Goal: Task Accomplishment & Management: Complete application form

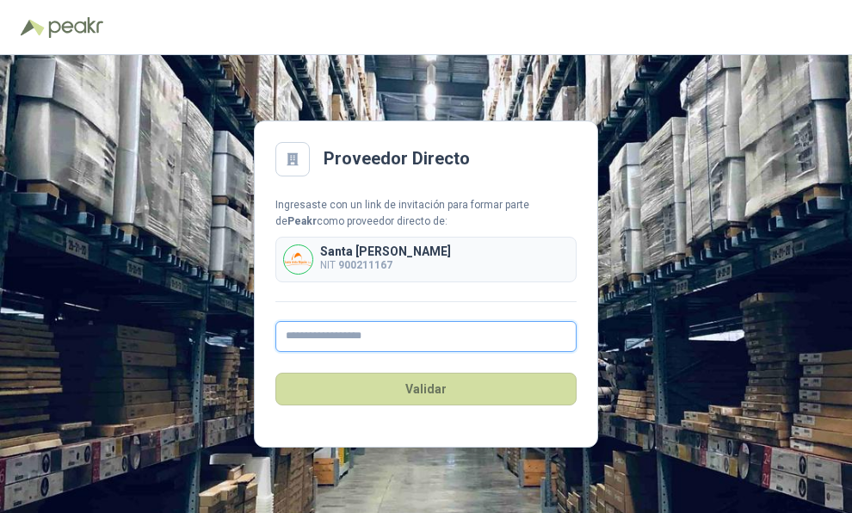
click at [380, 336] on input "text" at bounding box center [425, 336] width 301 height 31
type input "**********"
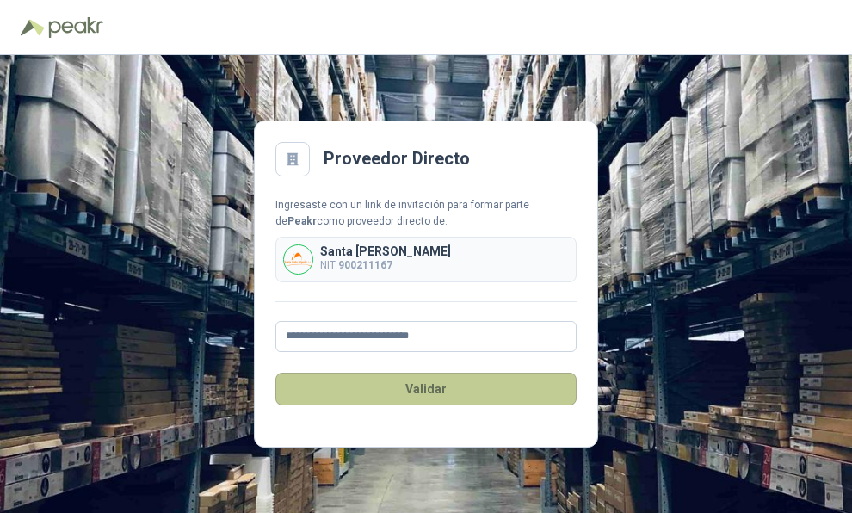
click at [377, 393] on button "Validar" at bounding box center [425, 389] width 301 height 33
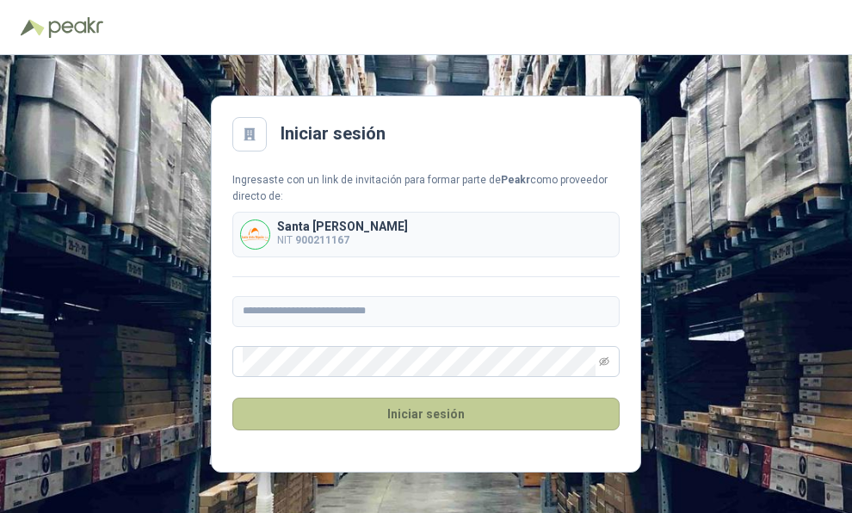
click at [434, 409] on button "Iniciar sesión" at bounding box center [425, 414] width 387 height 33
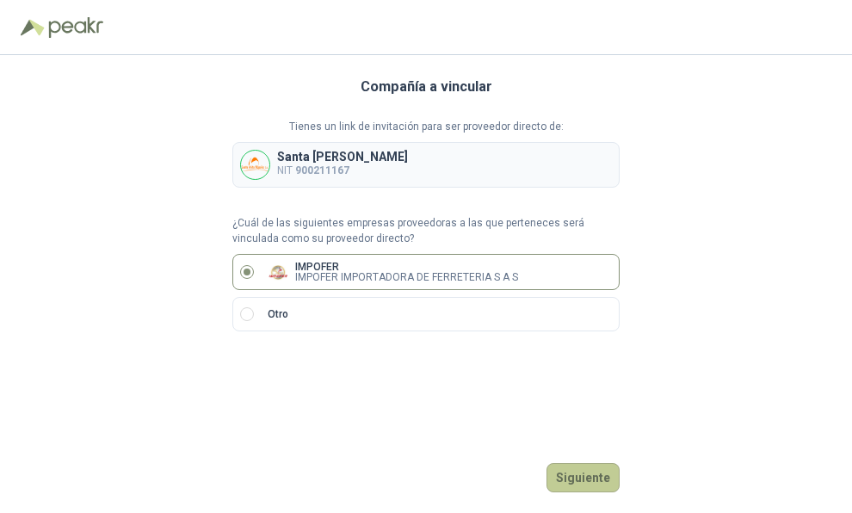
click at [588, 473] on button "Siguiente" at bounding box center [583, 477] width 73 height 29
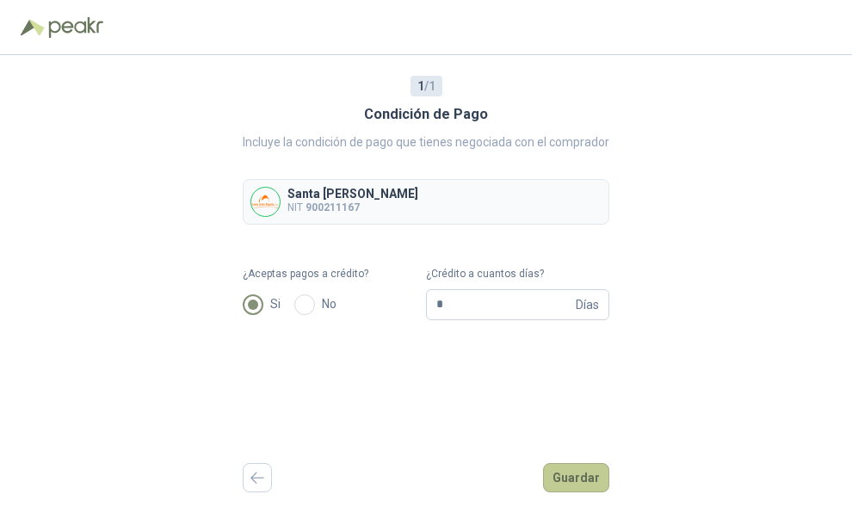
click at [578, 489] on button "Guardar" at bounding box center [576, 477] width 66 height 29
drag, startPoint x: 442, startPoint y: 305, endPoint x: 343, endPoint y: 305, distance: 99.0
click at [343, 305] on form "¿Aceptas pagos a crédito? Si No ¿Crédito a cuantos días? * Días Campo requerido" at bounding box center [426, 293] width 367 height 54
type input "**"
click at [559, 475] on button "Guardar" at bounding box center [576, 477] width 66 height 29
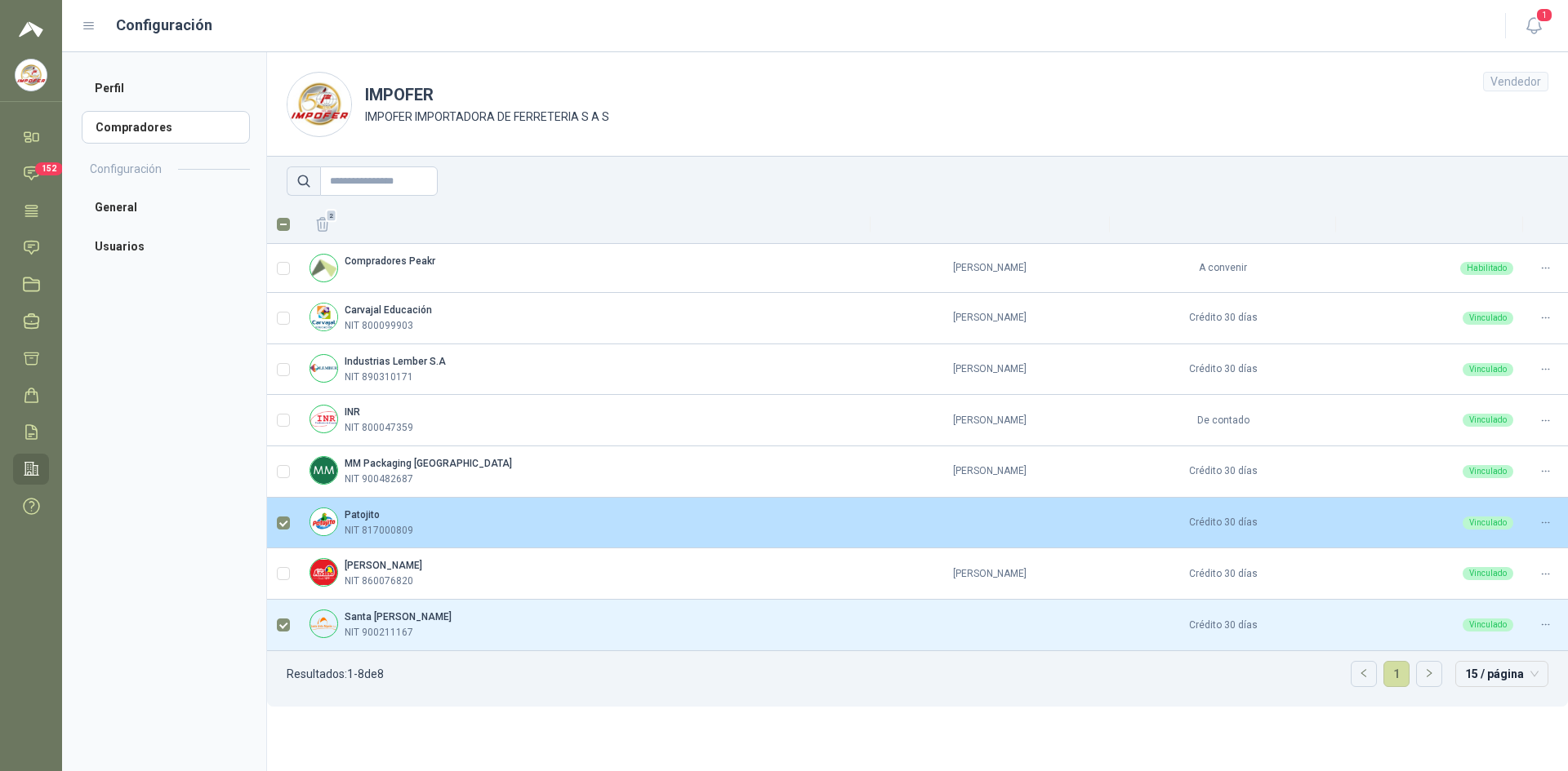
click at [731, 486] on div "Patojito NIT 817000809" at bounding box center [584, 523] width 551 height 31
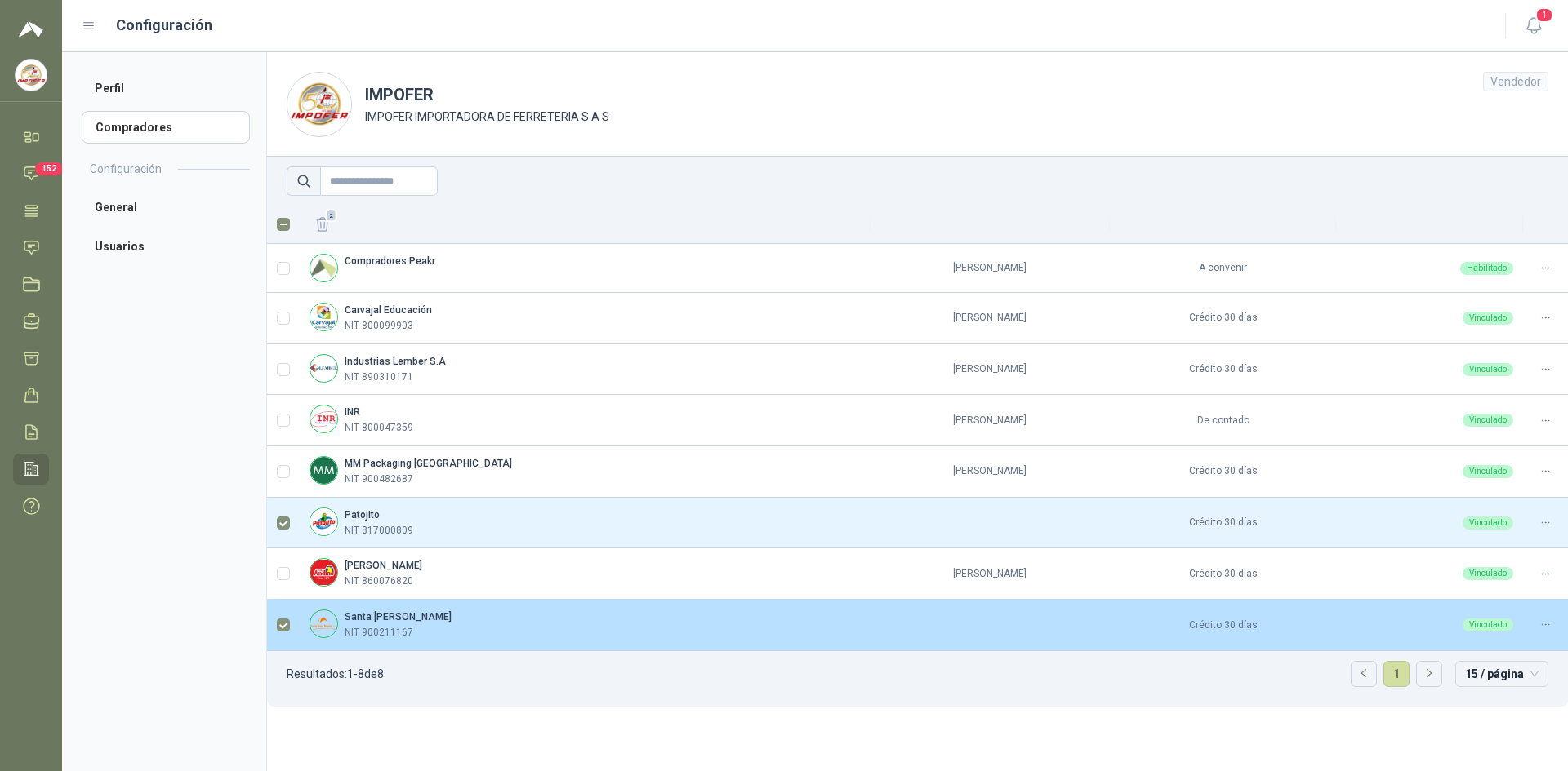
click at [453, 486] on div "Santa [PERSON_NAME] NIT 900211167" at bounding box center [584, 625] width 551 height 31
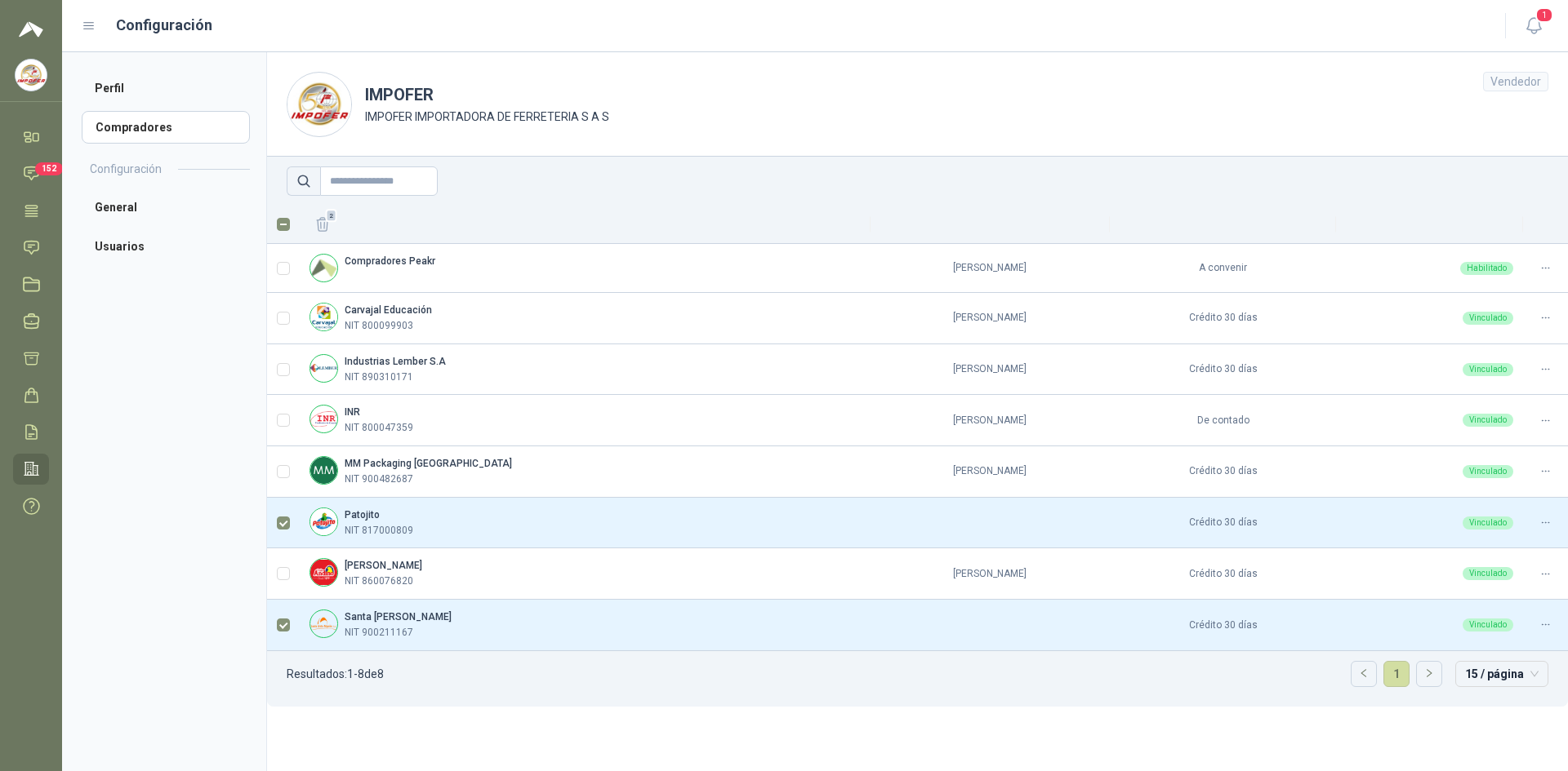
click at [807, 86] on div "Vendedor" at bounding box center [1515, 82] width 65 height 20
click at [807, 486] on span "15 / página" at bounding box center [1501, 674] width 73 height 25
click at [807, 486] on ul "Resultados: 1 - 8 de 8 1 15 / página 15 / página 30 / página 50 / página 100 / …" at bounding box center [916, 679] width 1301 height 56
click at [807, 486] on span "15 / página" at bounding box center [1501, 674] width 73 height 25
click at [807, 486] on div "15 / página" at bounding box center [1502, 562] width 66 height 18
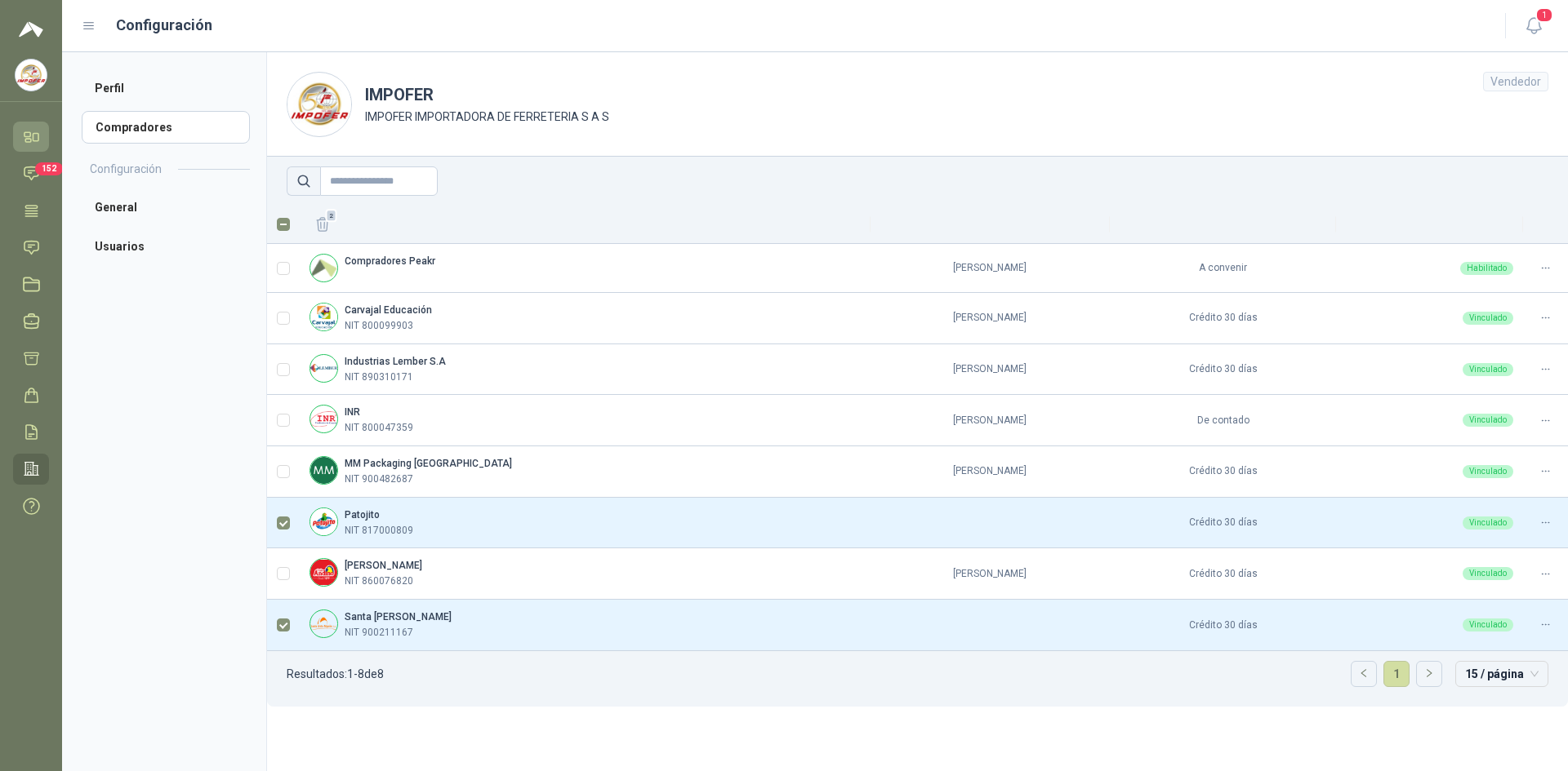
click at [29, 135] on icon at bounding box center [31, 137] width 17 height 17
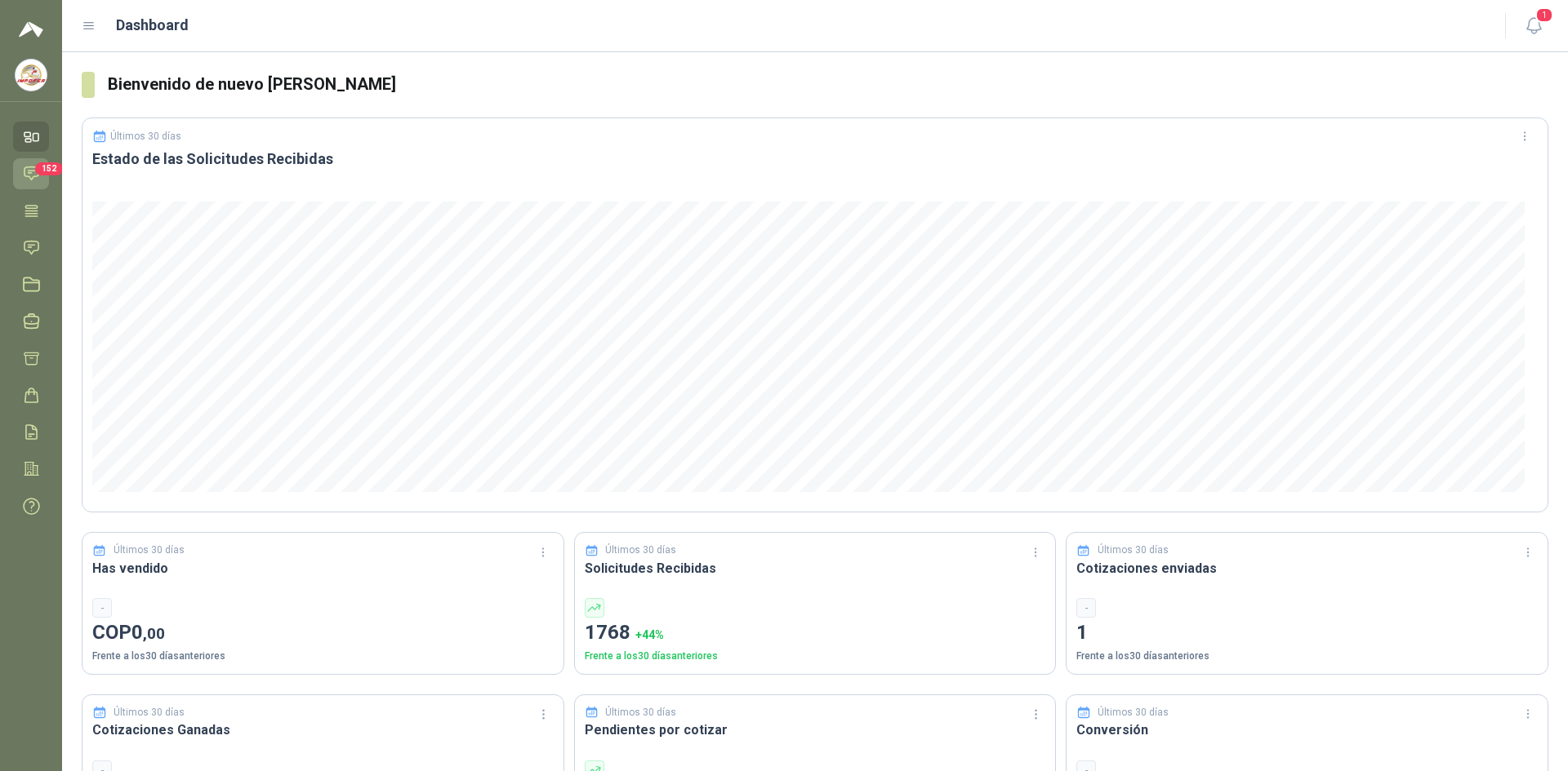
click at [44, 172] on span "152" at bounding box center [48, 169] width 28 height 13
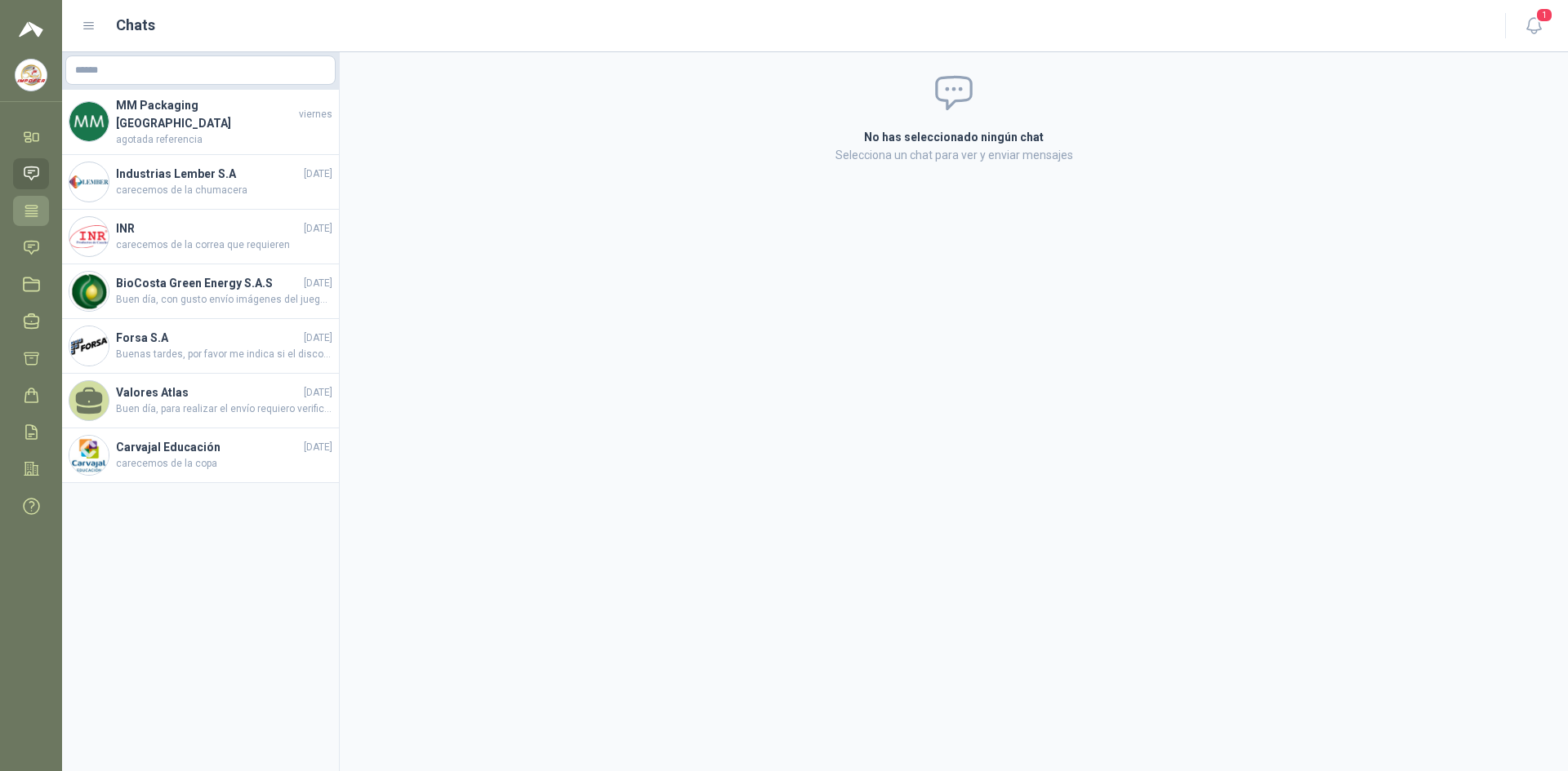
click at [37, 207] on icon at bounding box center [31, 211] width 17 height 17
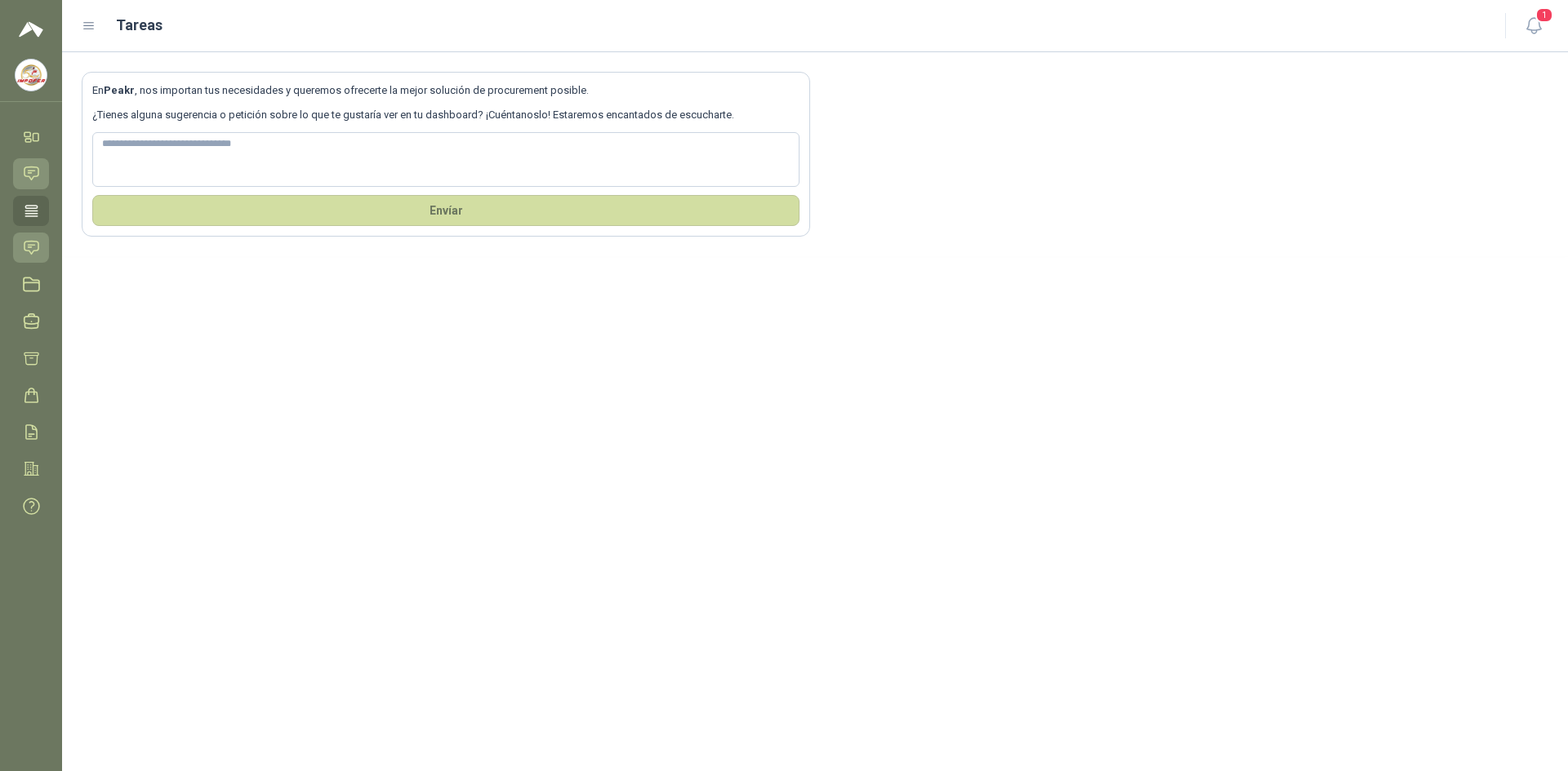
click at [33, 254] on icon at bounding box center [31, 248] width 17 height 17
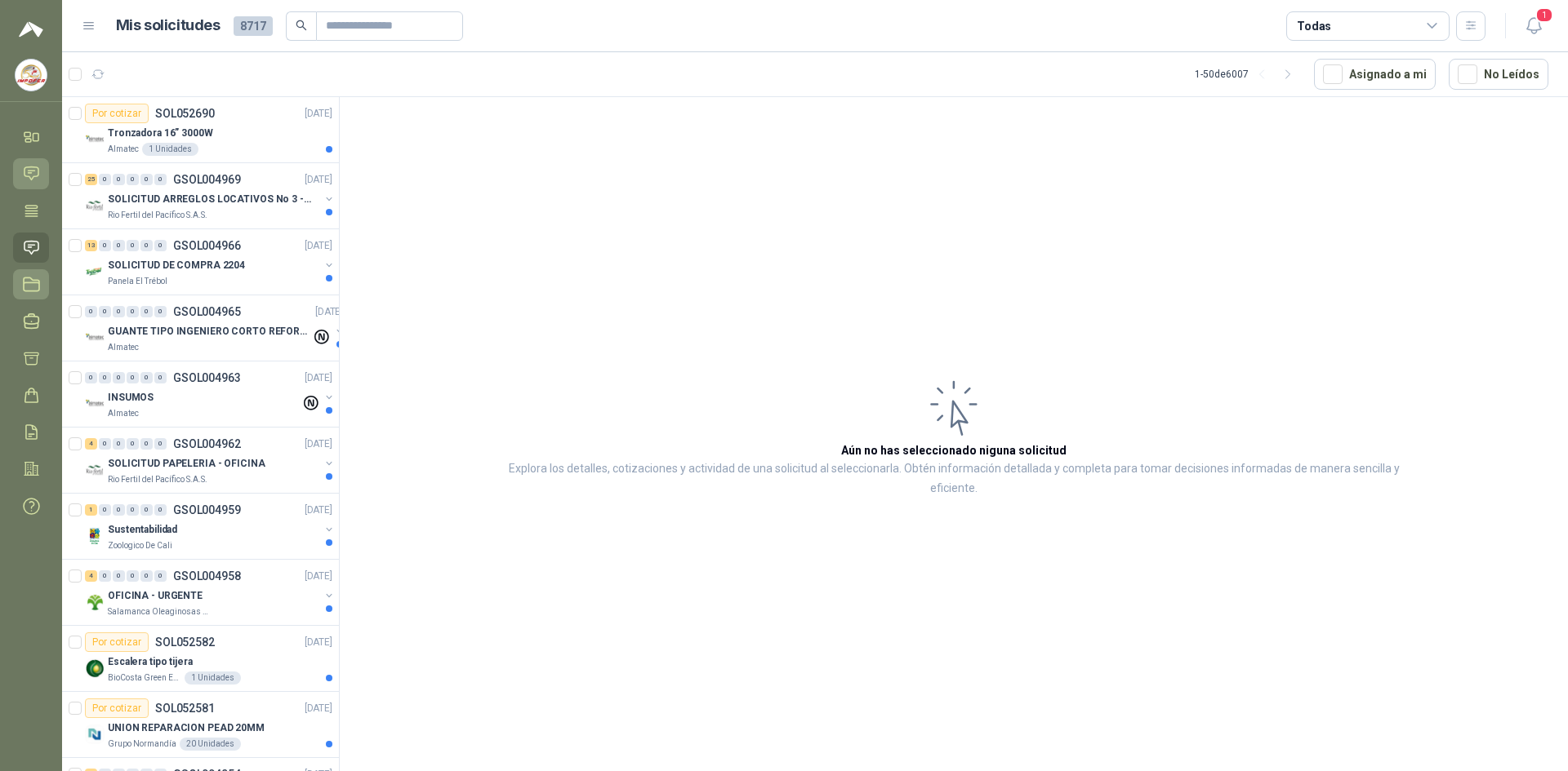
click at [26, 290] on icon at bounding box center [31, 285] width 17 height 17
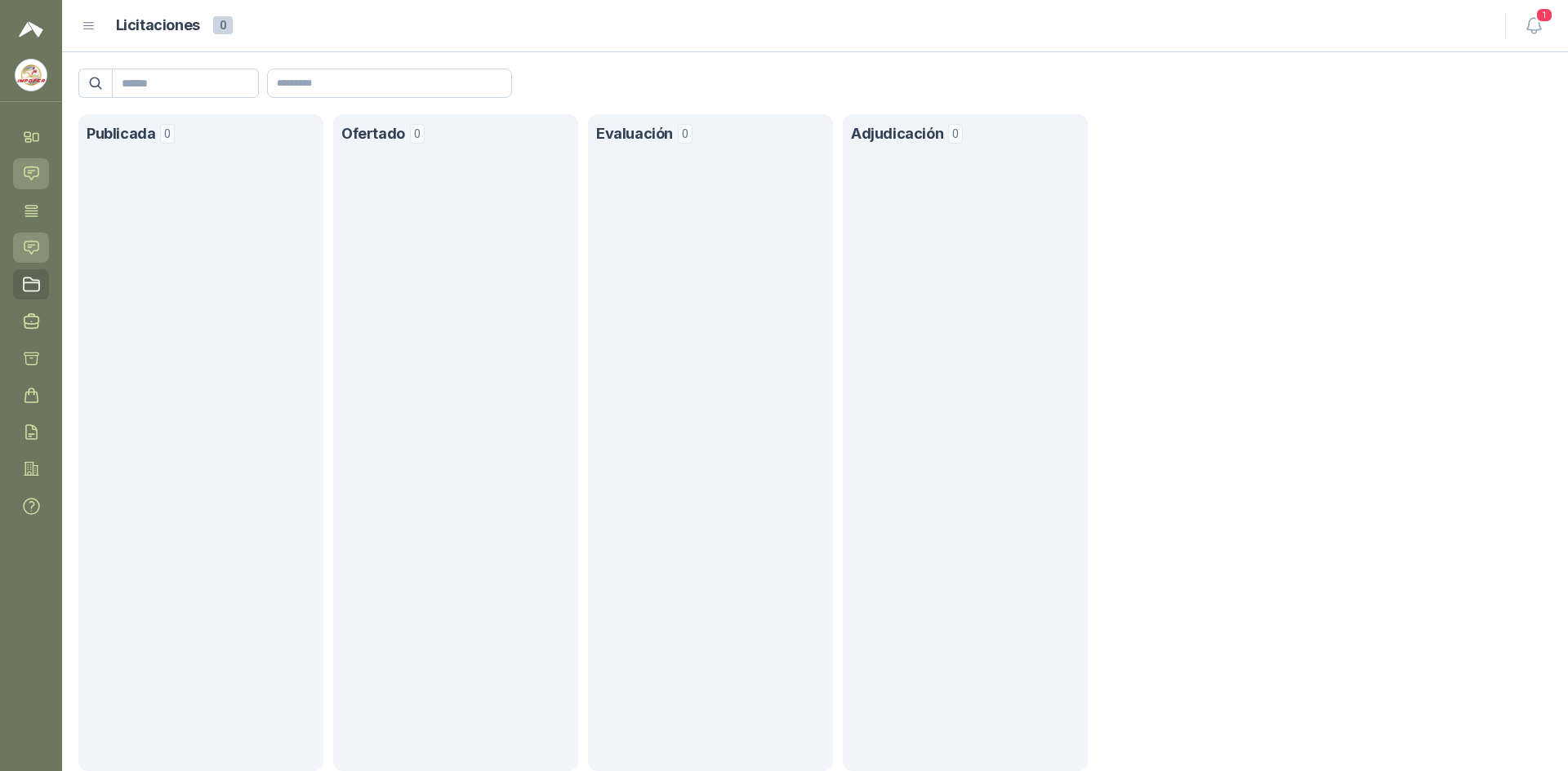
click at [28, 254] on icon at bounding box center [31, 248] width 17 height 17
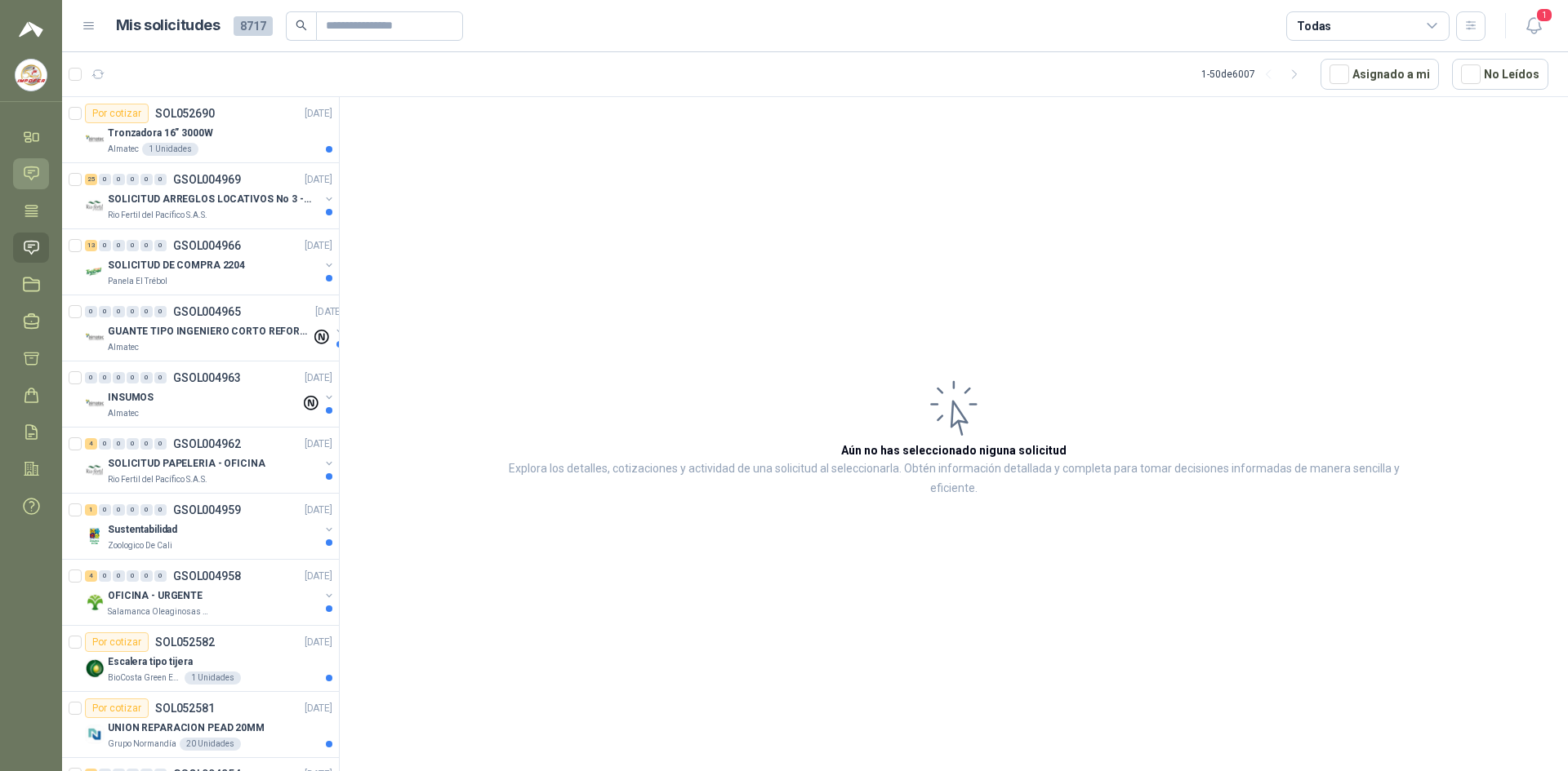
click at [35, 177] on icon at bounding box center [31, 174] width 14 height 13
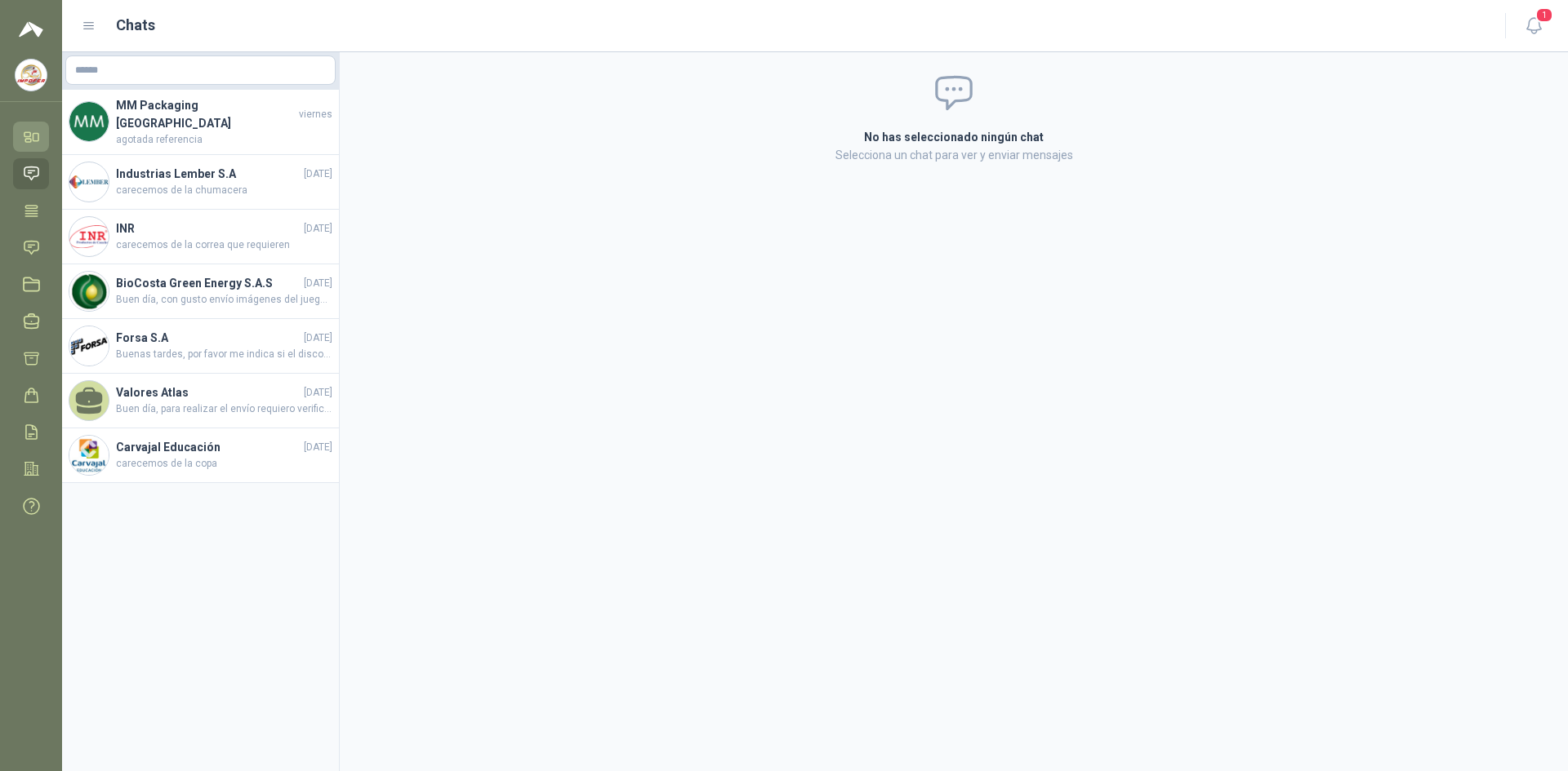
click at [46, 140] on link "Inicio" at bounding box center [31, 137] width 36 height 30
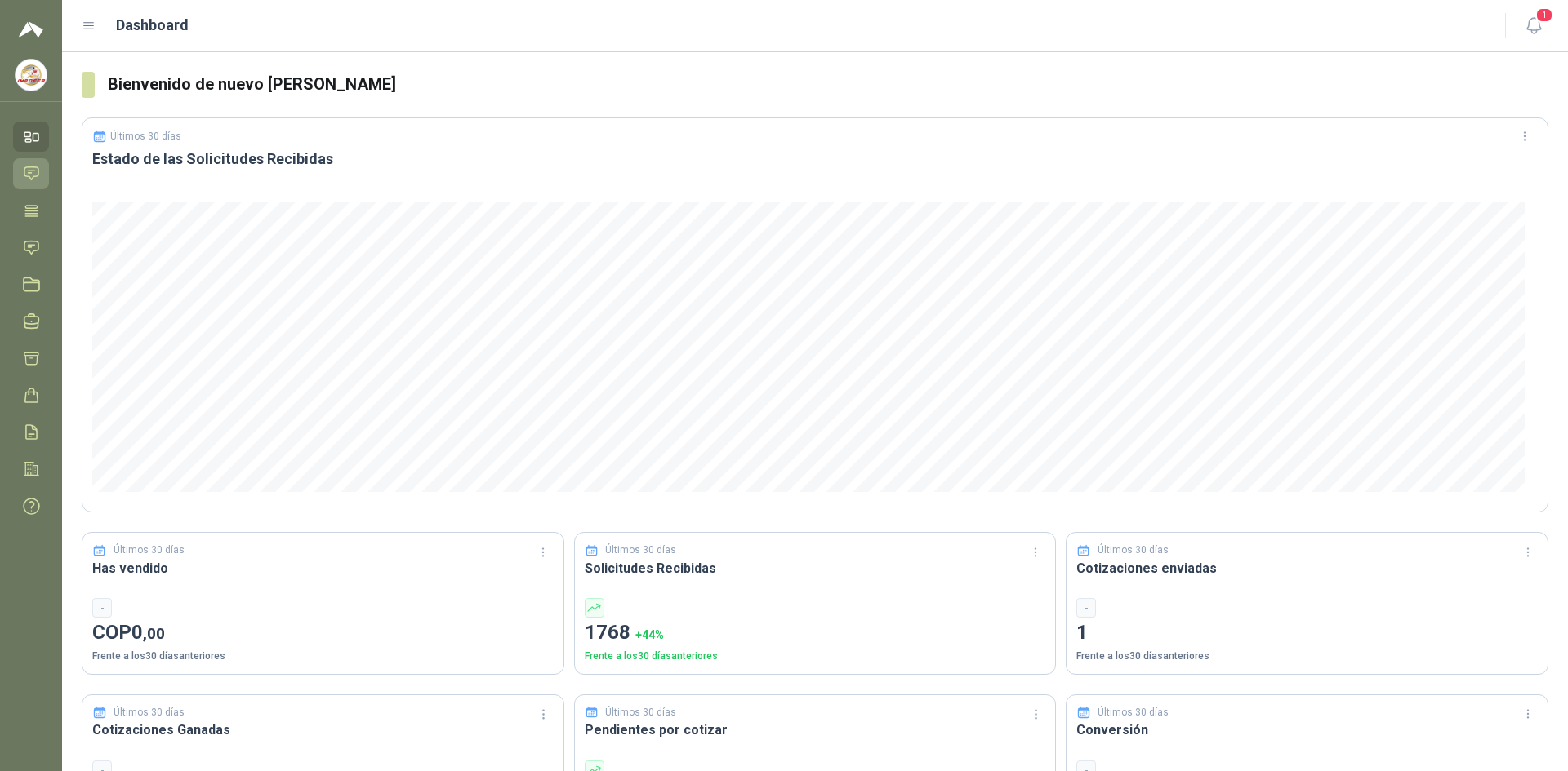
click at [36, 170] on icon at bounding box center [31, 174] width 17 height 17
